Goal: Task Accomplishment & Management: Manage account settings

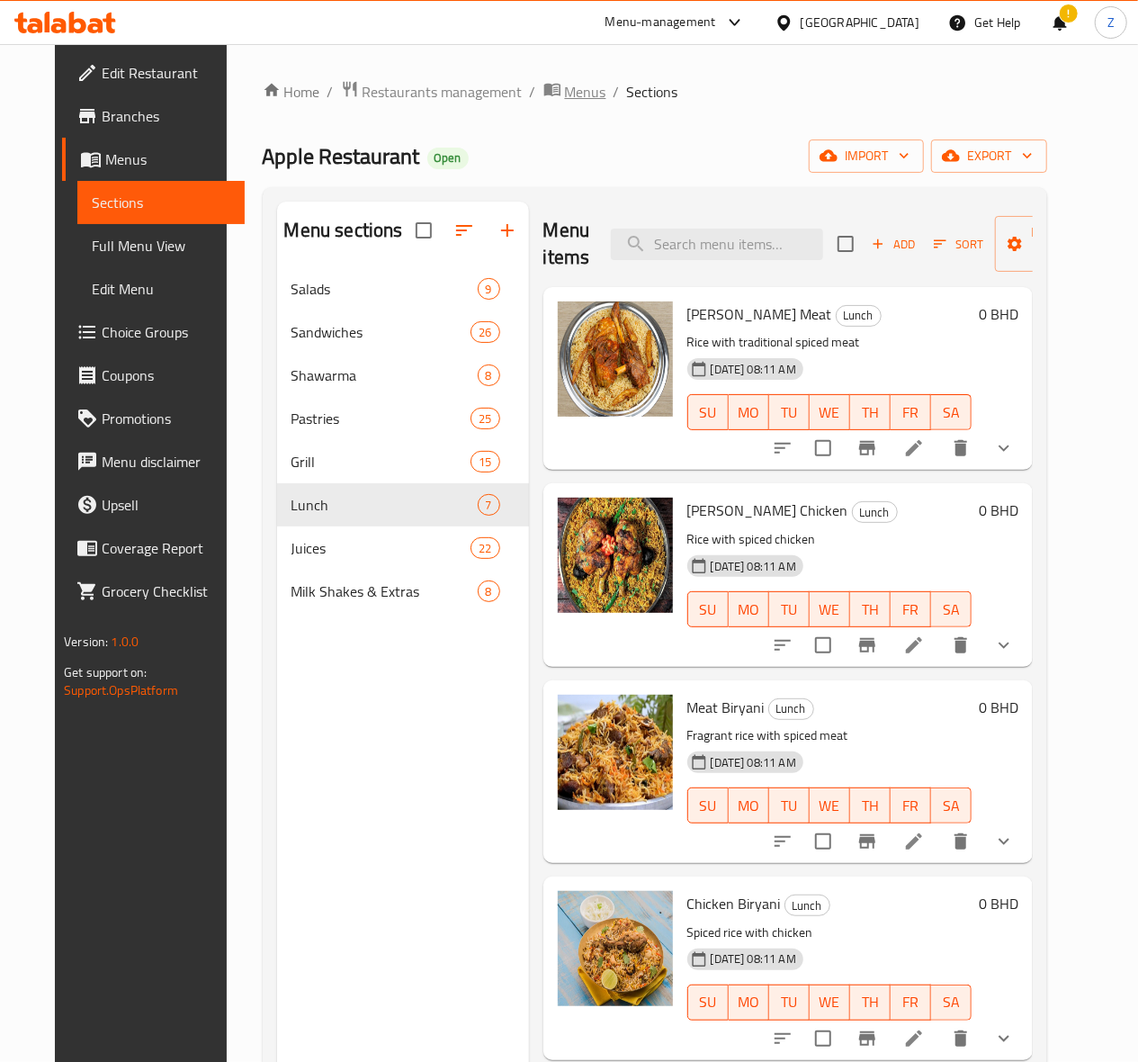
click at [565, 85] on span "Menus" at bounding box center [585, 92] width 41 height 22
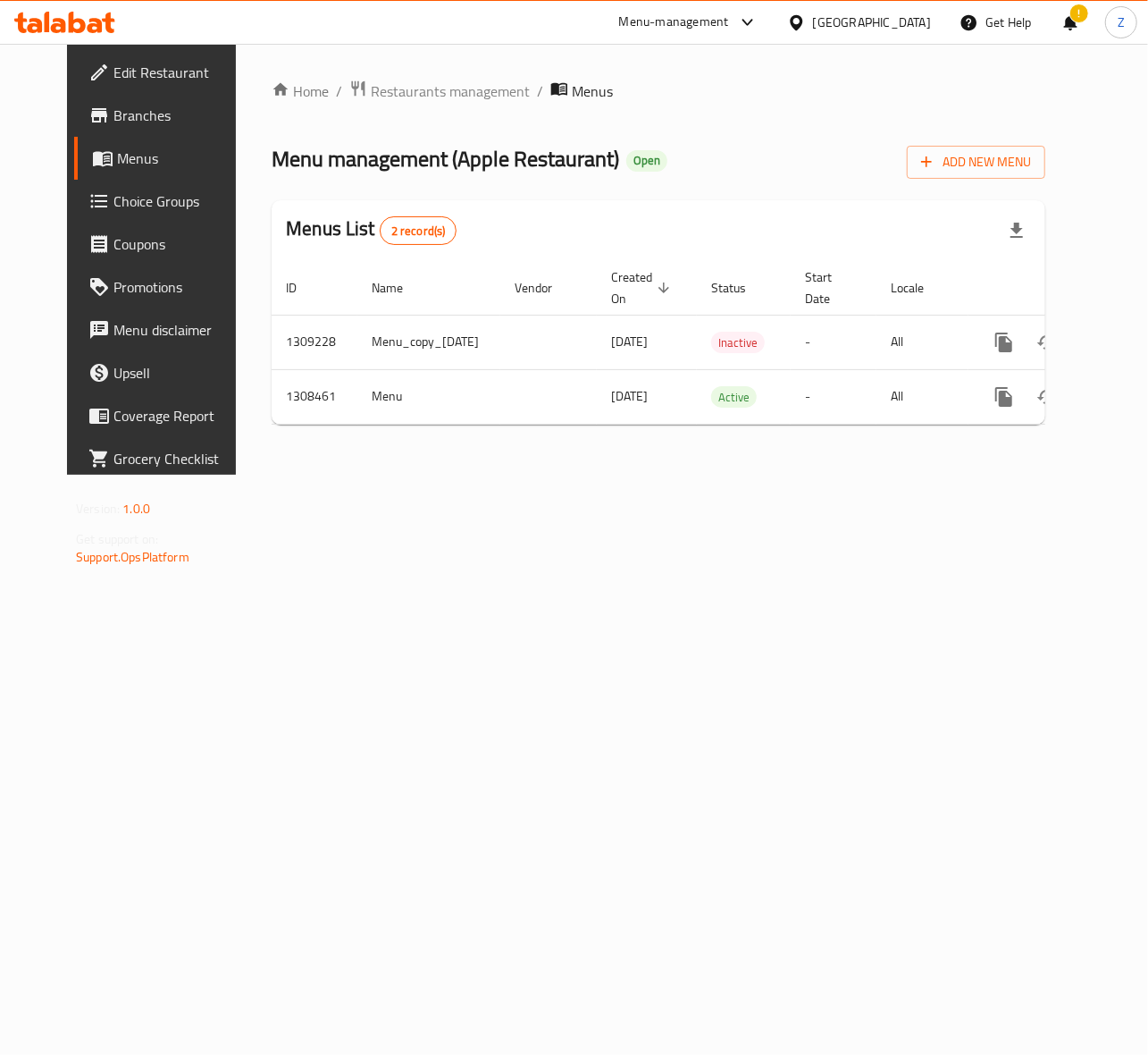
click at [411, 55] on div "Home / Restaurants management / Menus Menu management ( Apple Restaurant ) Open…" at bounding box center [658, 259] width 845 height 431
click at [395, 83] on span "Restaurants management" at bounding box center [450, 91] width 159 height 22
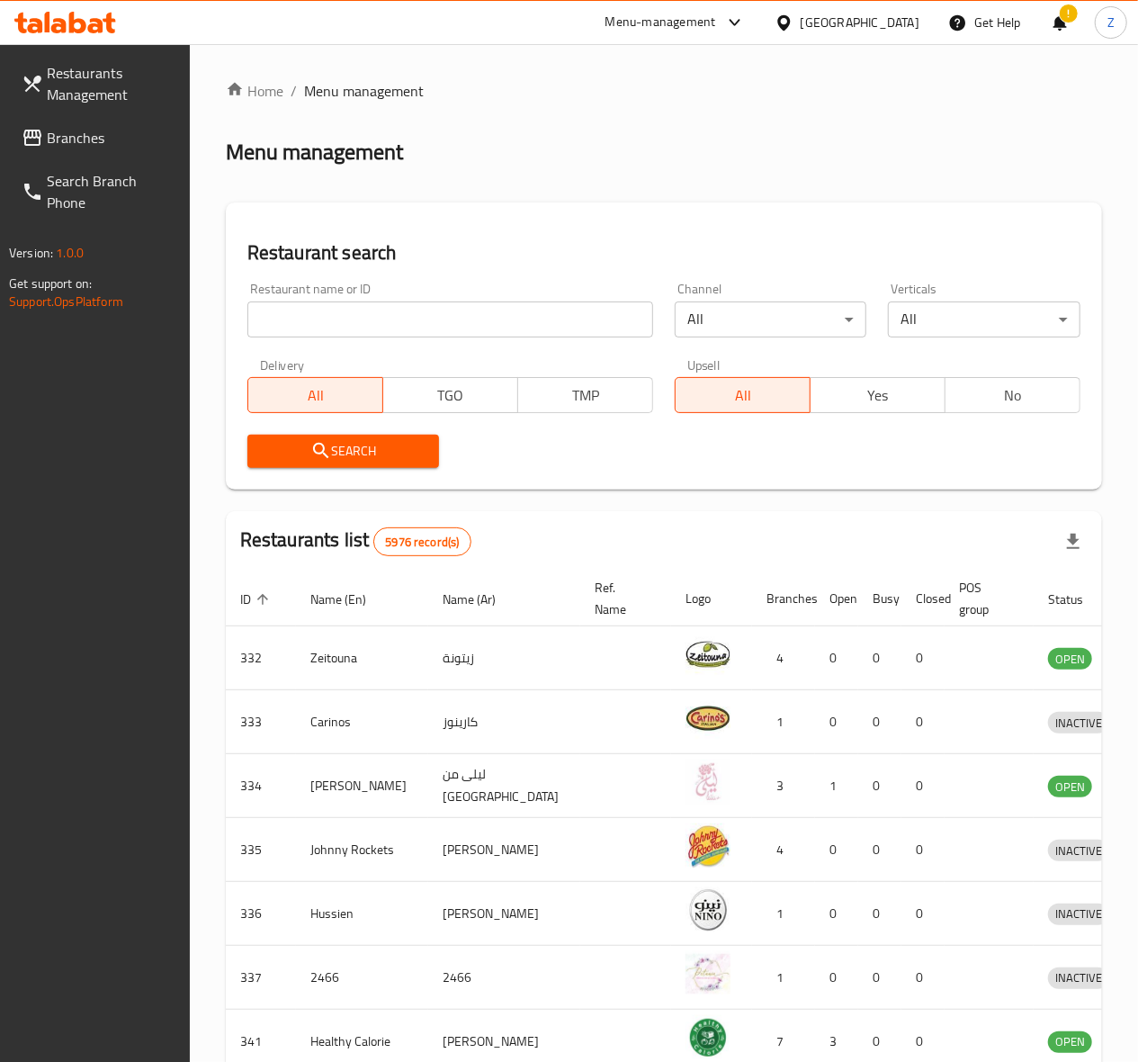
click at [358, 304] on input "search" at bounding box center [450, 319] width 406 height 36
paste input "Al Noukhada Fish Restaurant"
drag, startPoint x: 340, startPoint y: 322, endPoint x: 656, endPoint y: 288, distance: 317.6
click at [656, 288] on div "Restaurant name or ID [GEOGRAPHIC_DATA] Fish Restaurant Restaurant name or ID C…" at bounding box center [664, 375] width 855 height 207
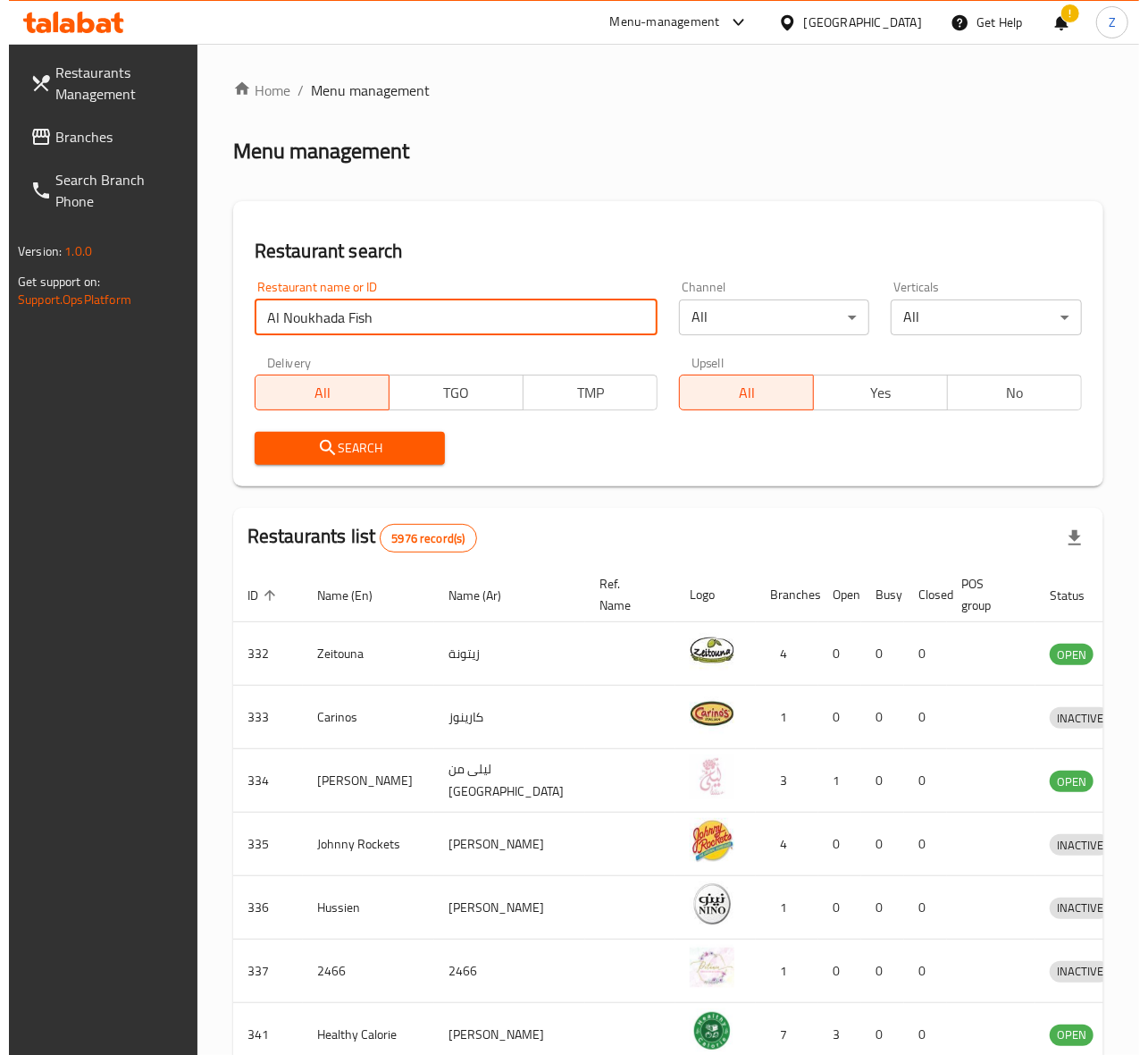
scroll to position [0, 0]
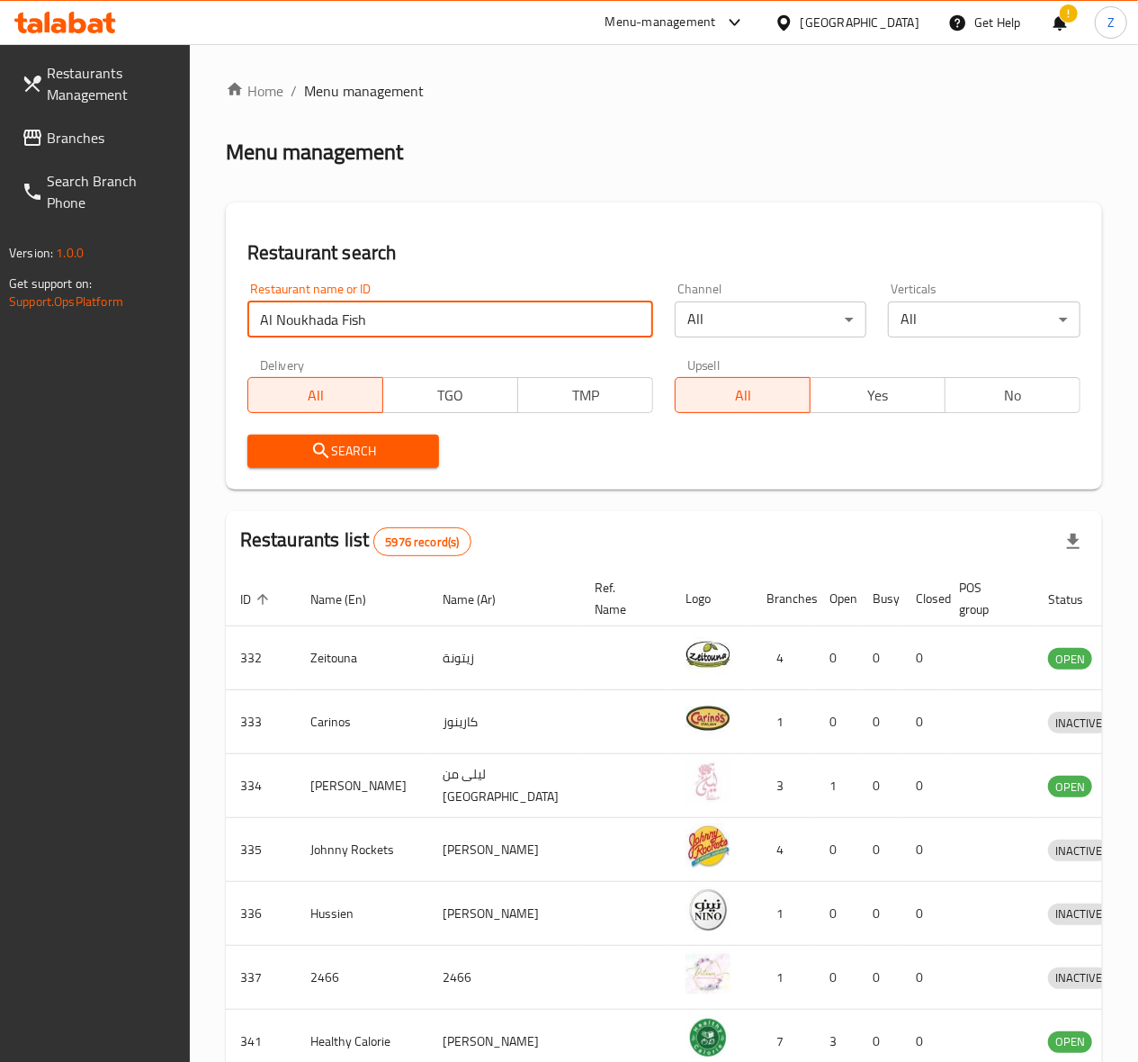
type input "Al Noukhada Fish"
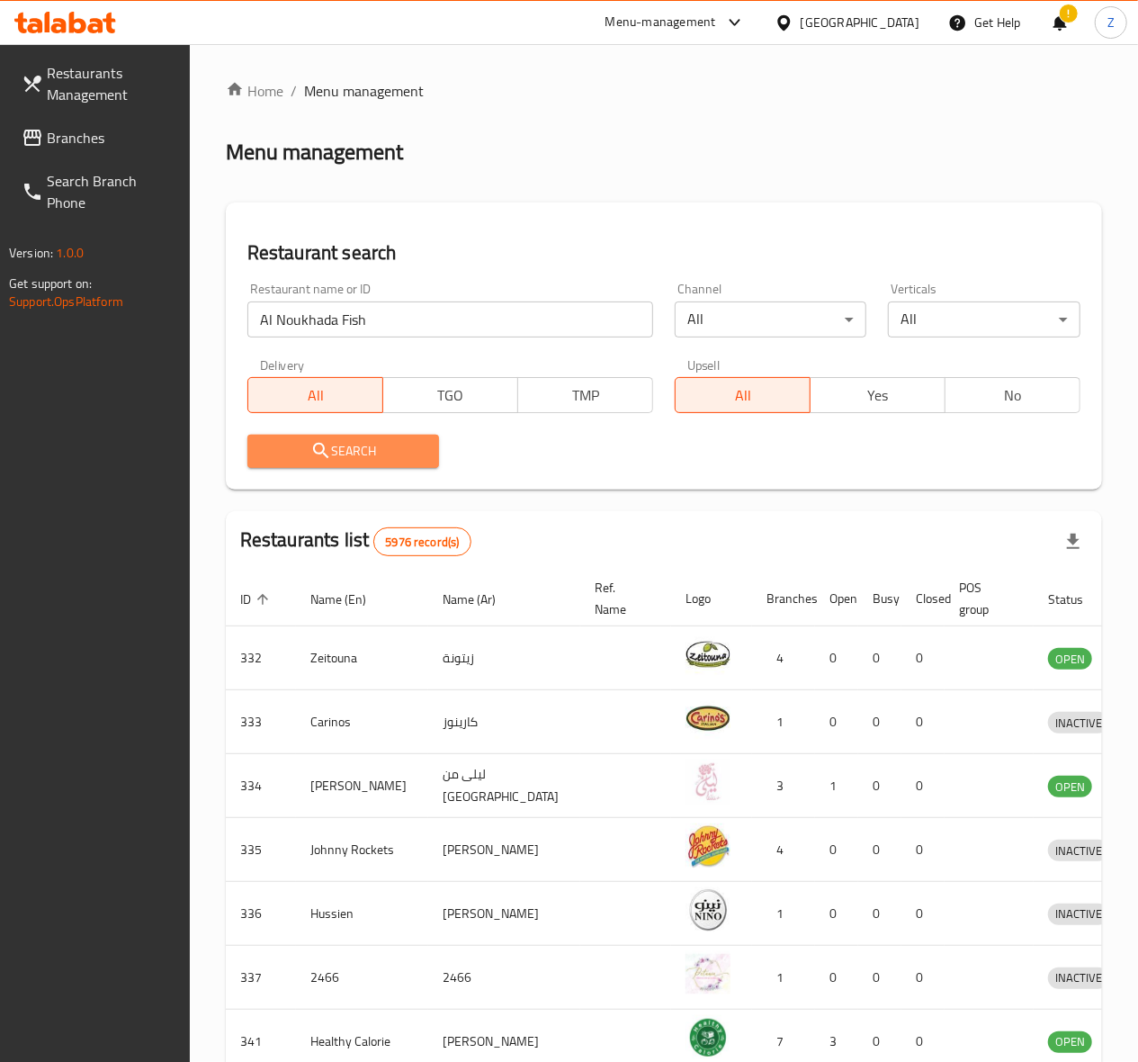
click at [357, 444] on span "Search" at bounding box center [344, 451] width 164 height 22
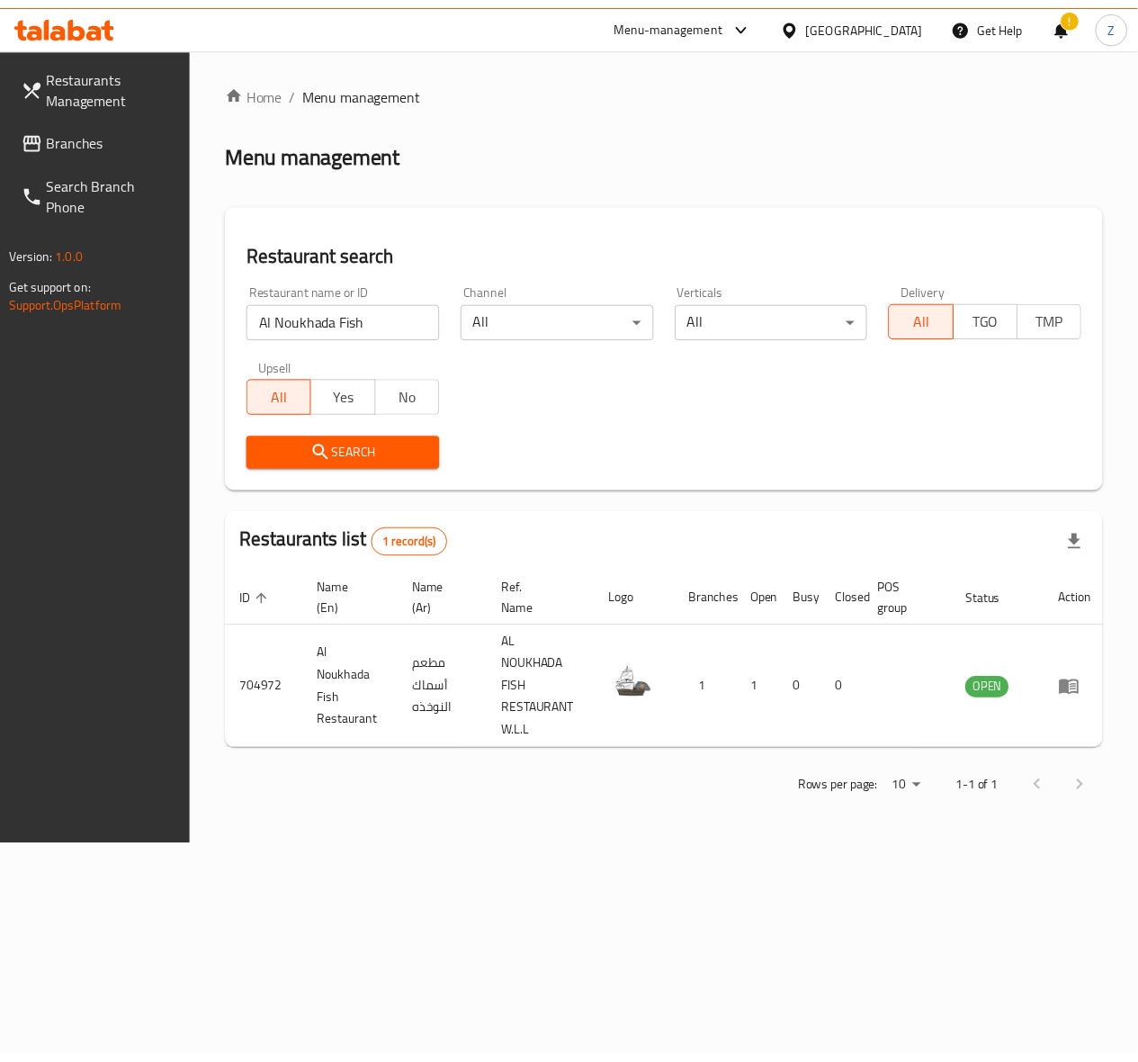
scroll to position [0, 1]
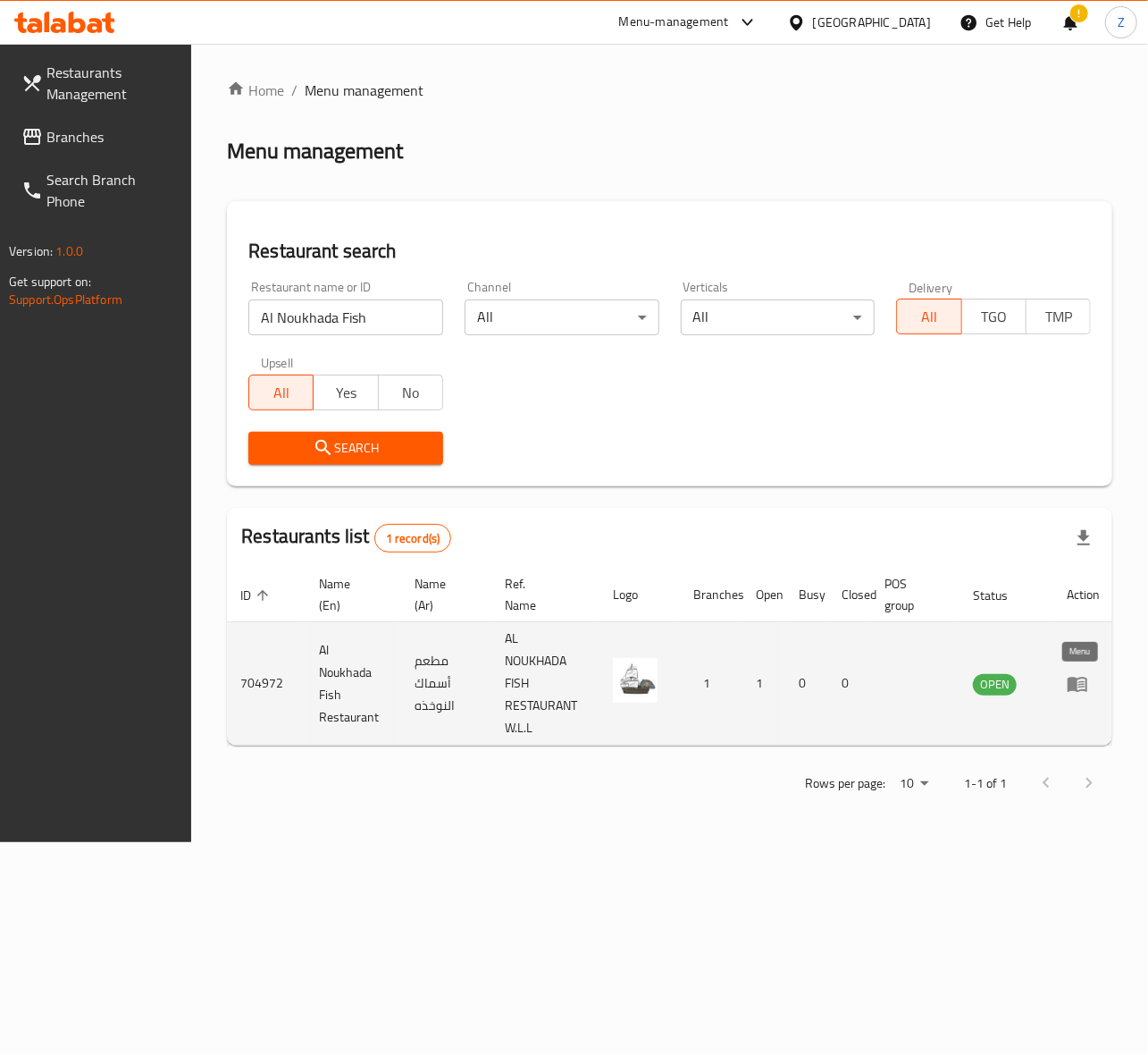
click at [1074, 693] on icon "enhanced table" at bounding box center [1077, 683] width 22 height 22
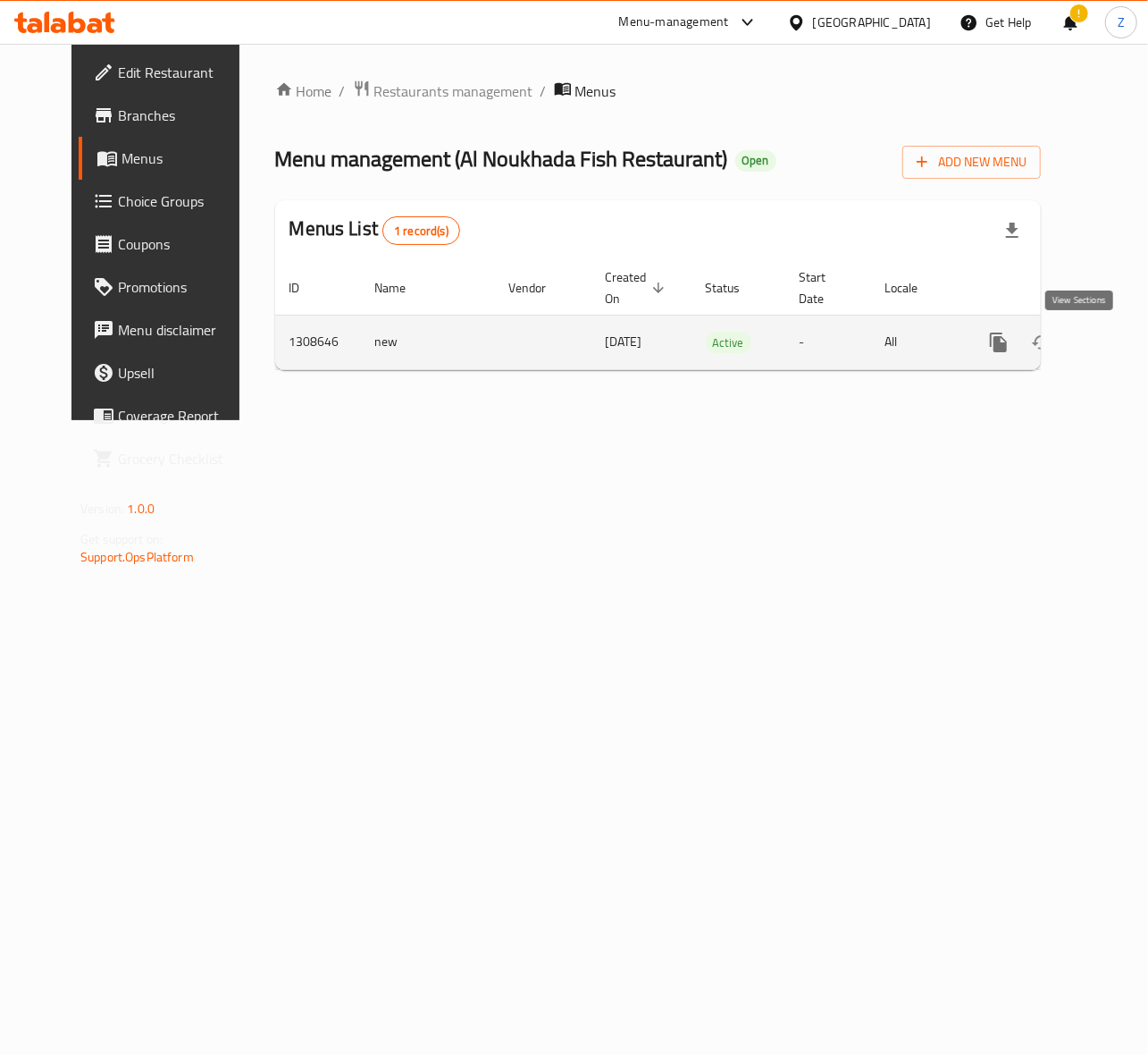
click at [1117, 344] on icon "enhanced table" at bounding box center [1128, 343] width 22 height 22
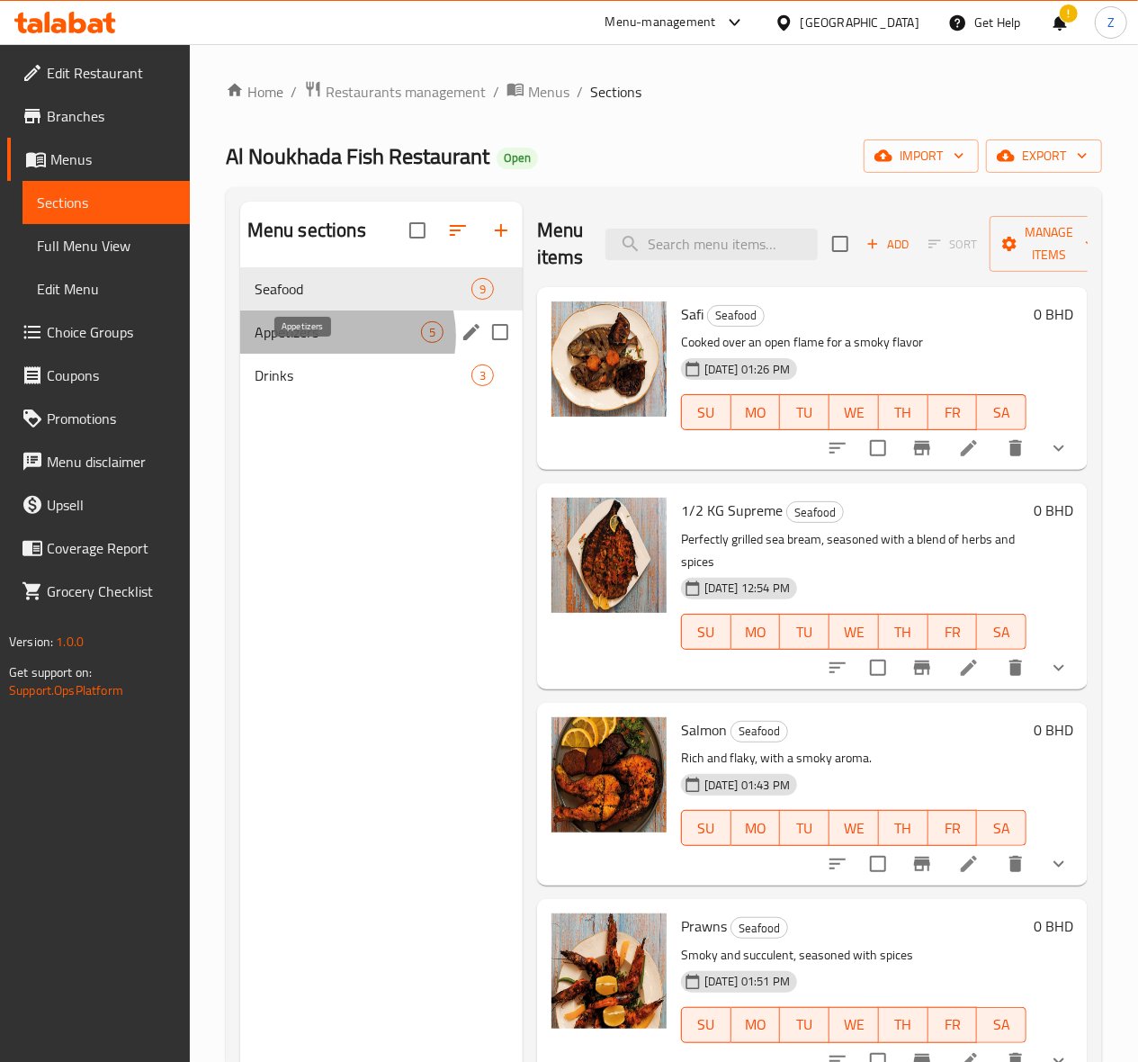
click at [335, 343] on span "Appetizers" at bounding box center [338, 332] width 166 height 22
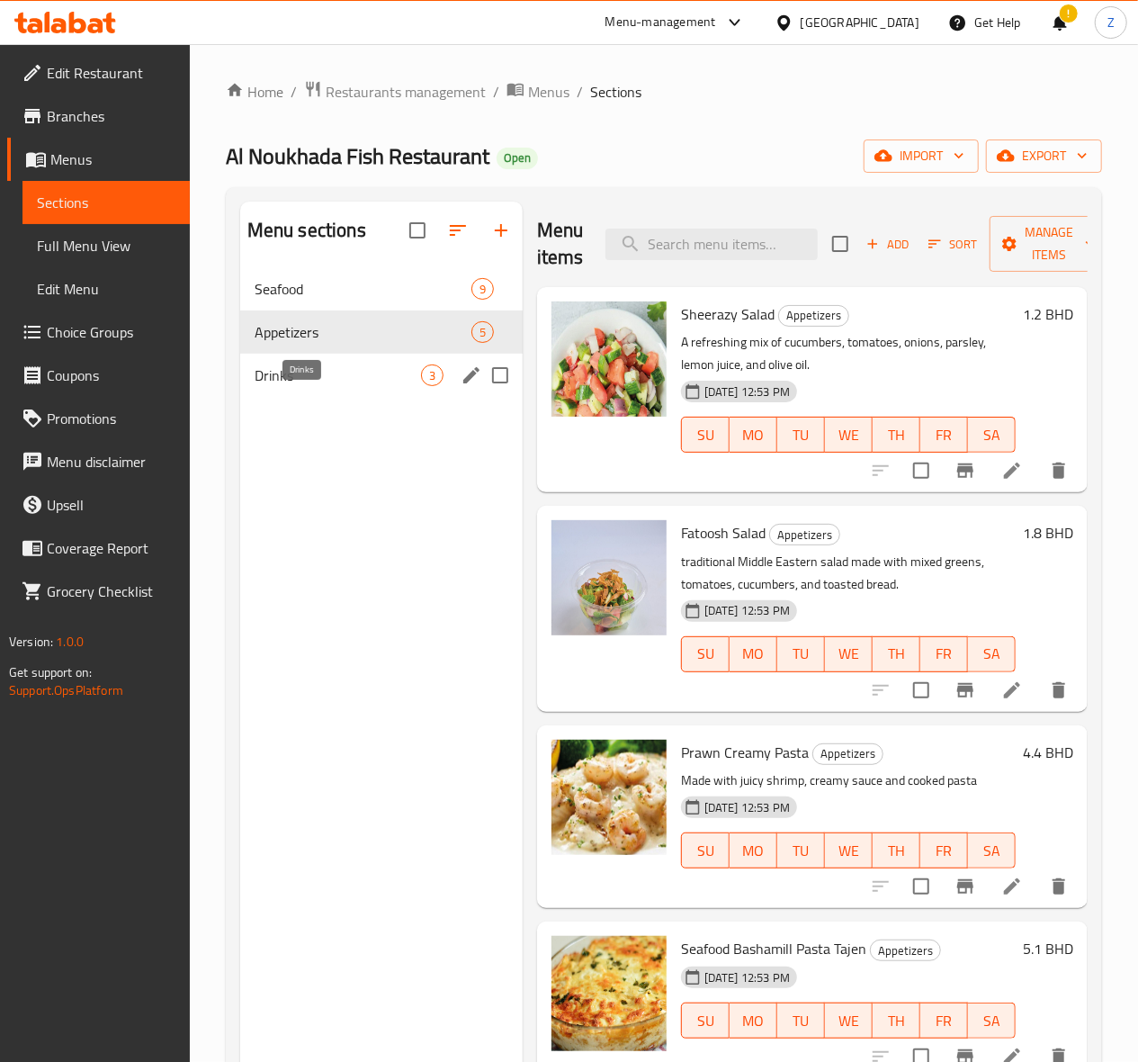
click at [327, 386] on span "Drinks" at bounding box center [338, 375] width 166 height 22
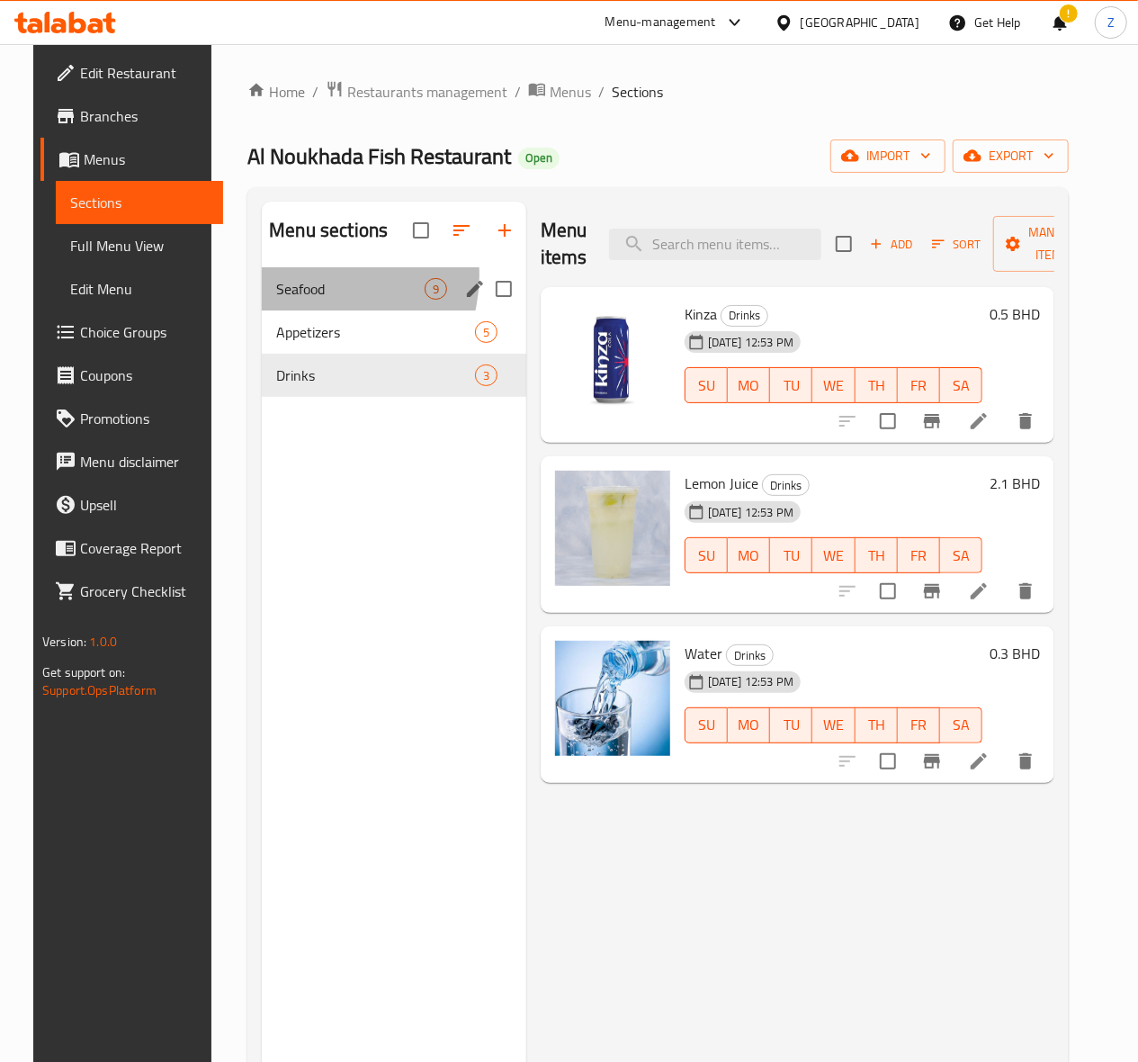
click at [303, 303] on div "Seafood 9" at bounding box center [394, 288] width 265 height 43
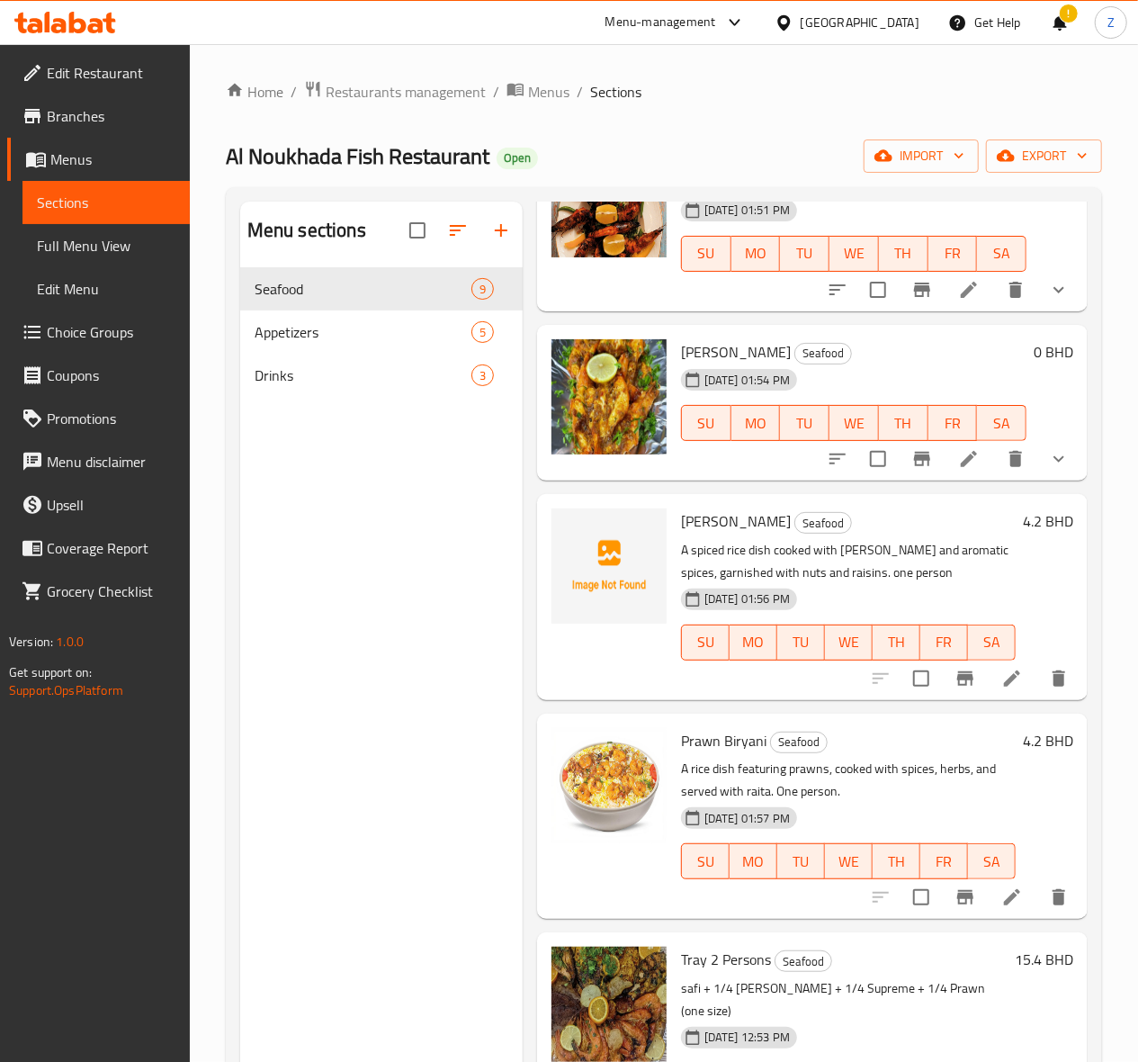
scroll to position [819, 0]
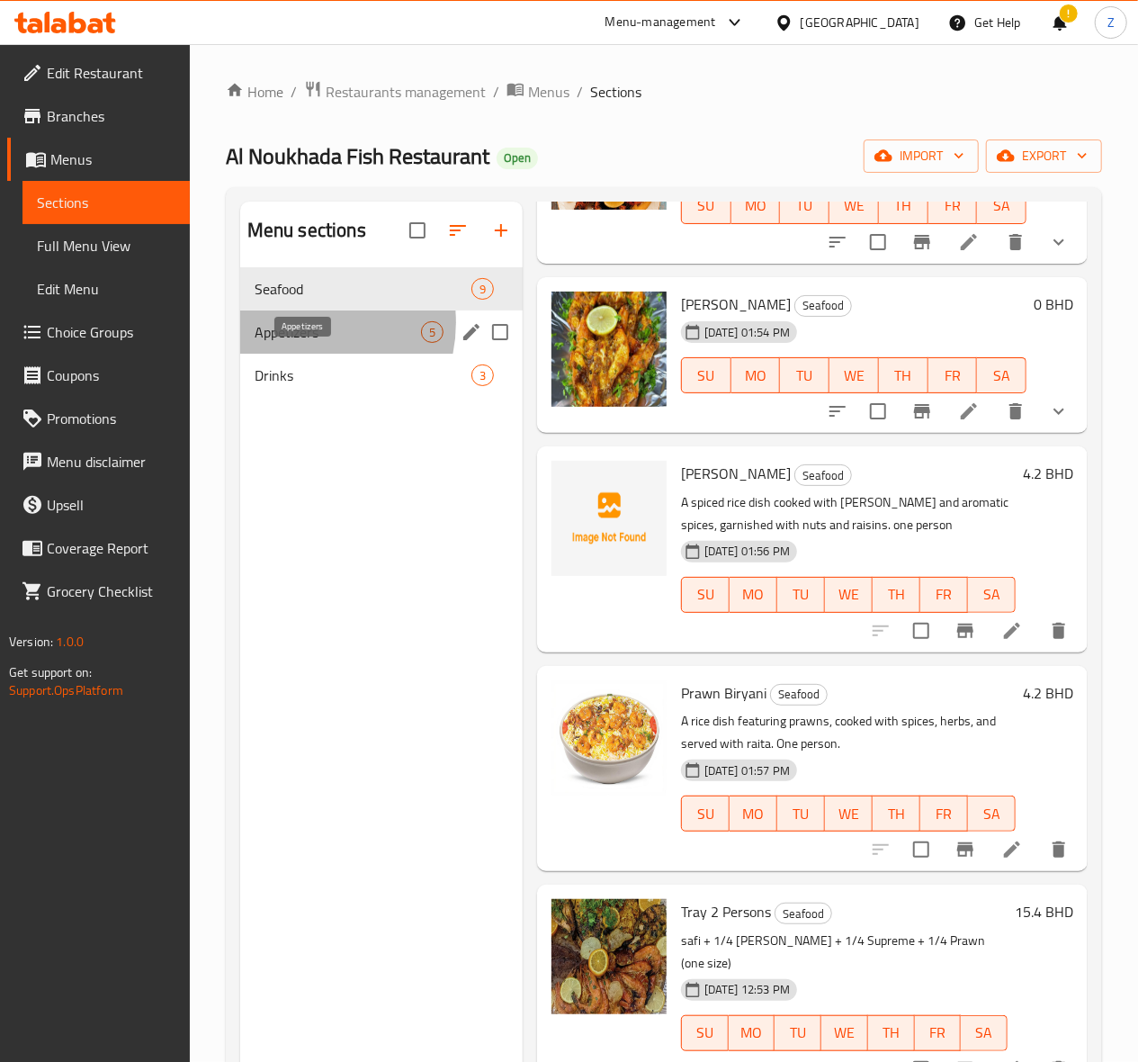
click at [300, 343] on span "Appetizers" at bounding box center [338, 332] width 166 height 22
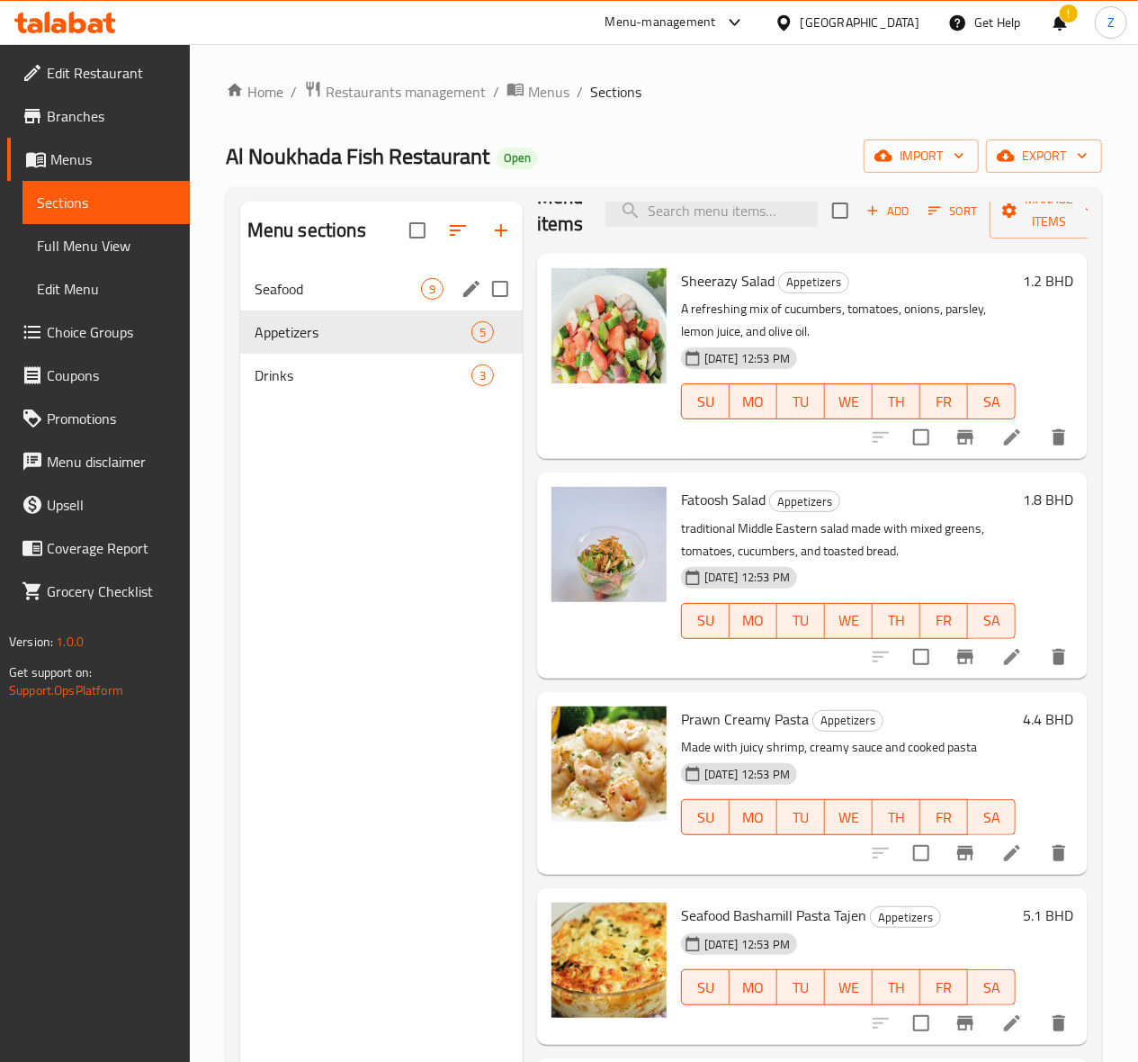
scroll to position [33, 0]
click at [292, 300] on span "Seafood" at bounding box center [338, 289] width 166 height 22
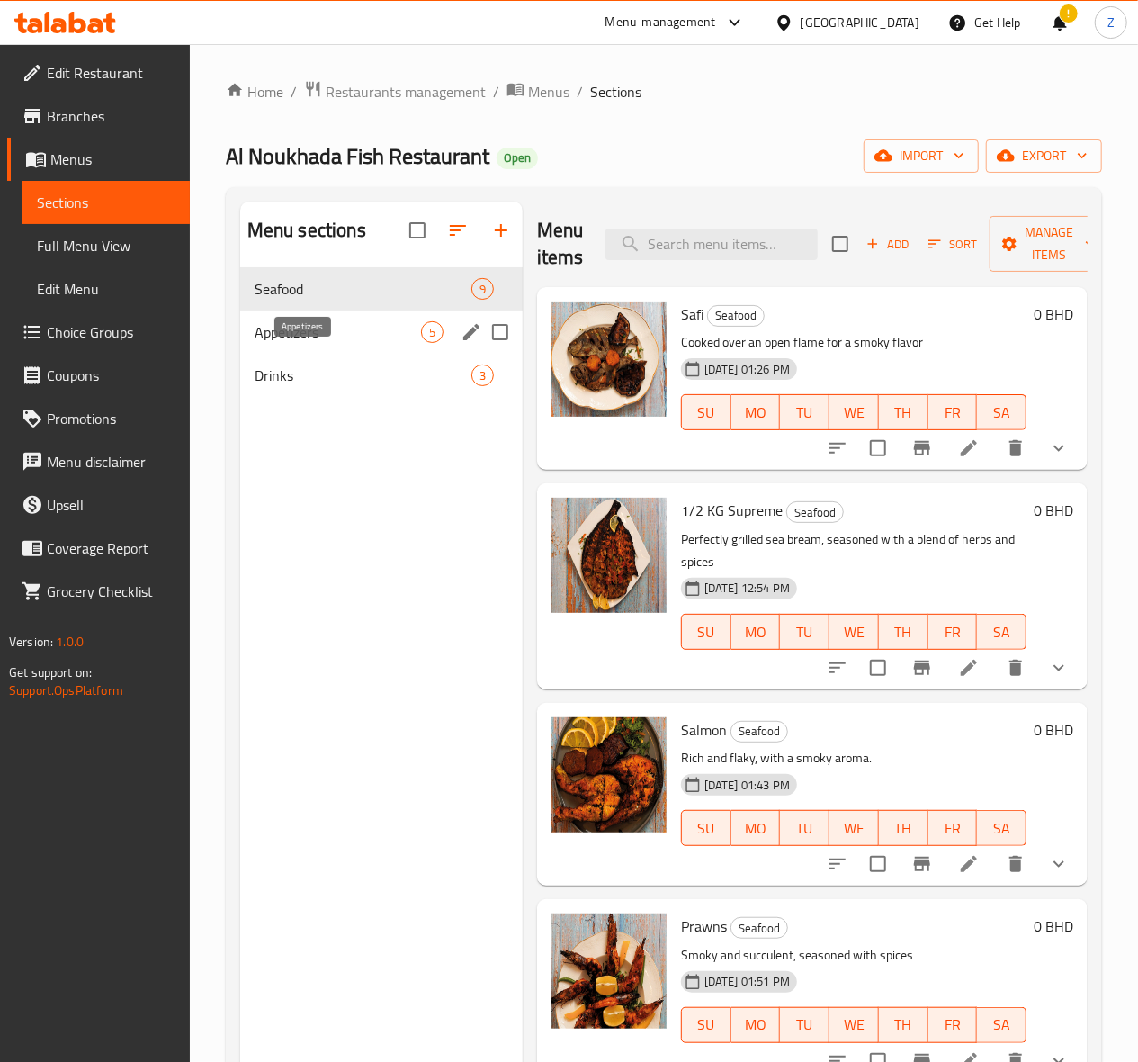
click at [300, 343] on span "Appetizers" at bounding box center [338, 332] width 166 height 22
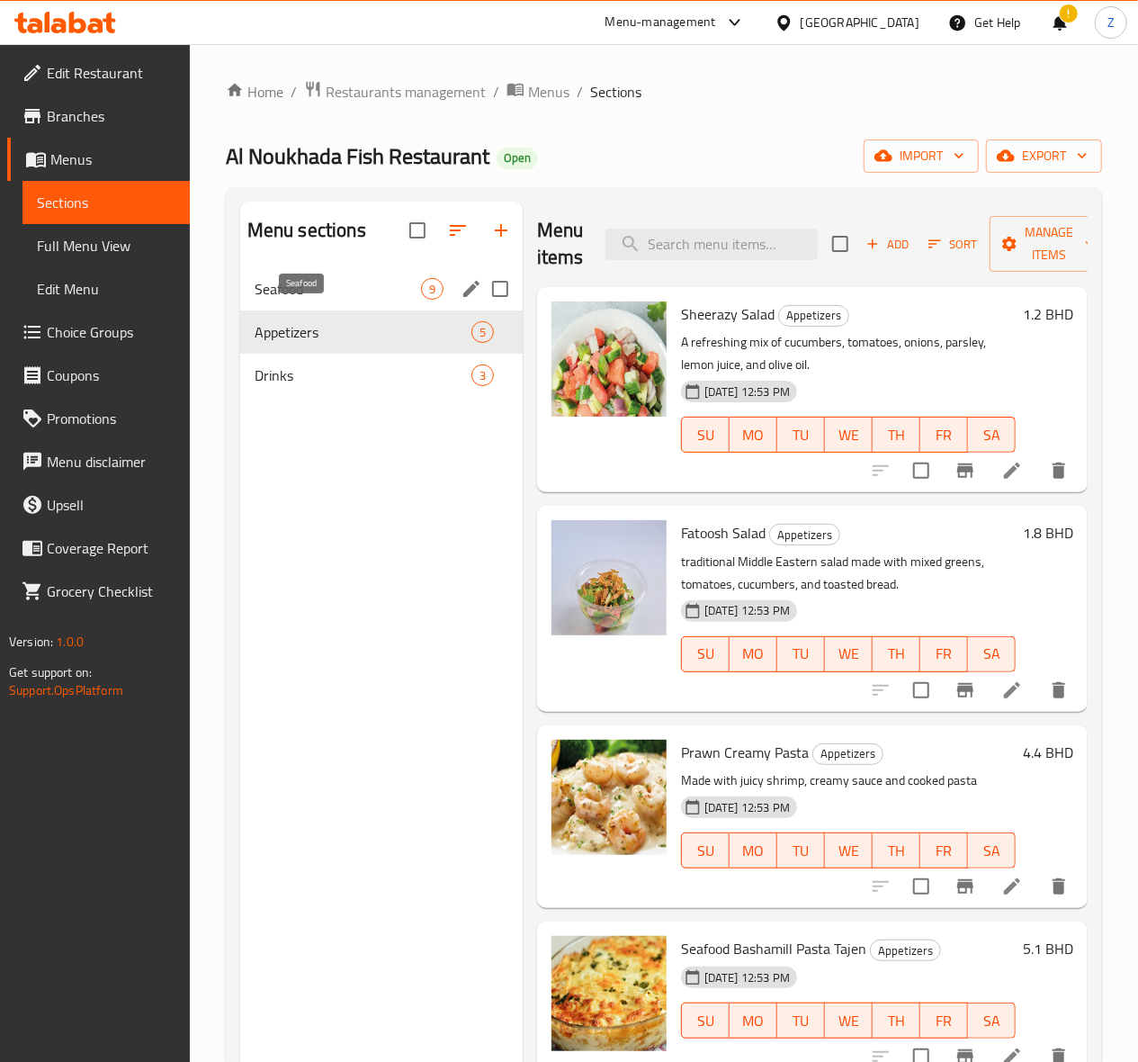
click at [279, 300] on span "Seafood" at bounding box center [338, 289] width 166 height 22
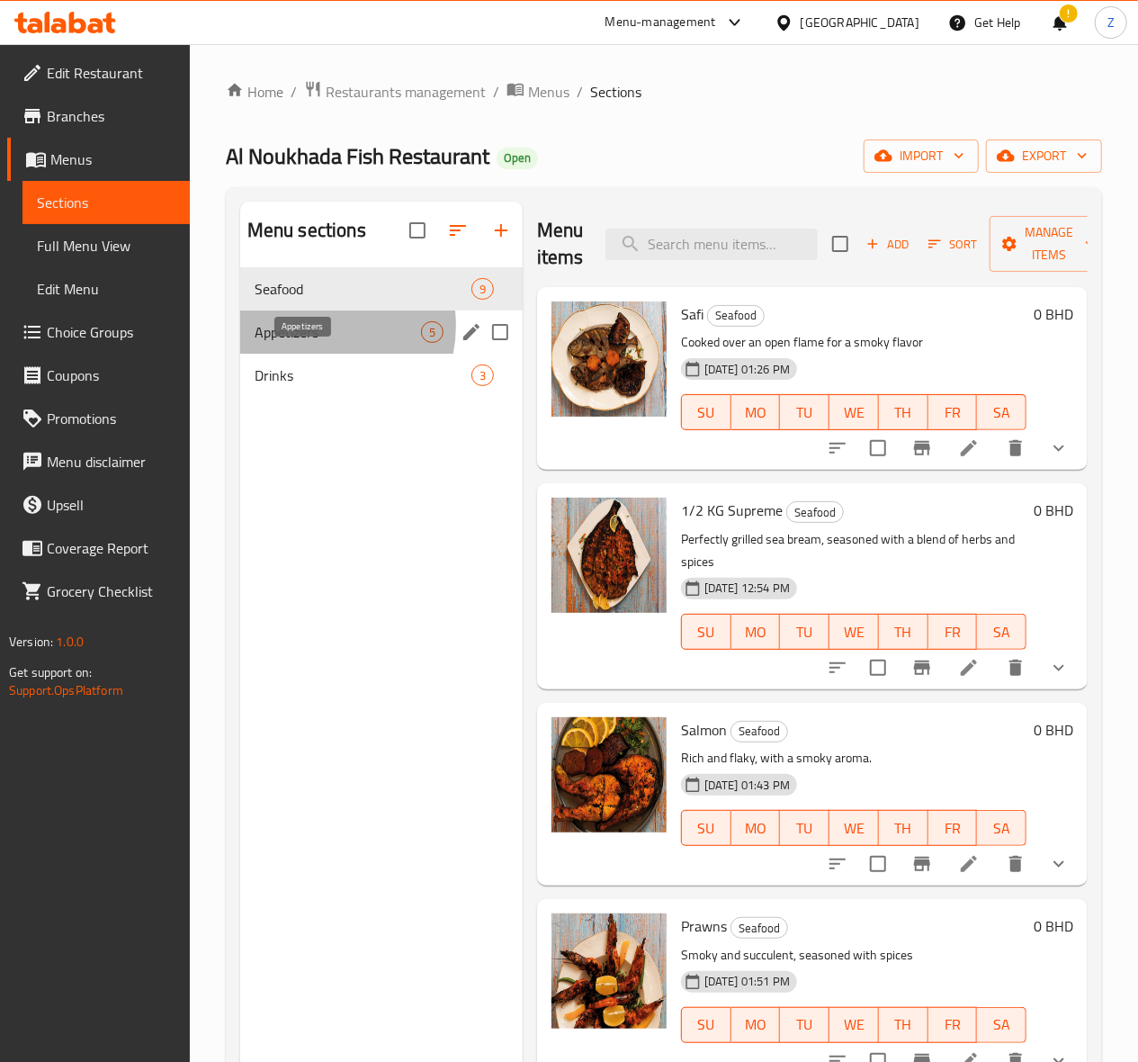
click at [313, 343] on span "Appetizers" at bounding box center [338, 332] width 166 height 22
